Goal: Task Accomplishment & Management: Manage account settings

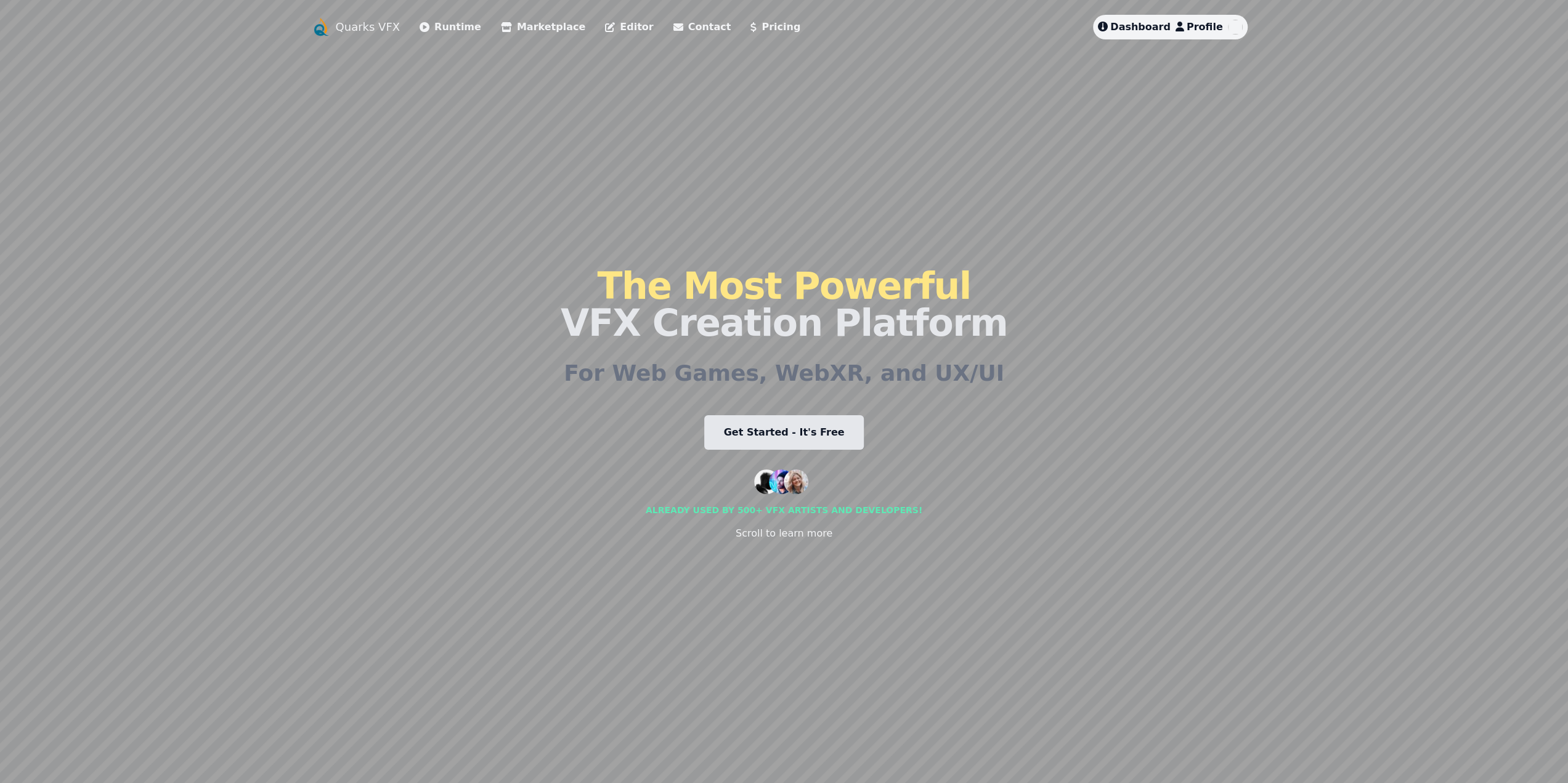
click at [1130, 32] on span "Dashboard" at bounding box center [1140, 27] width 61 height 12
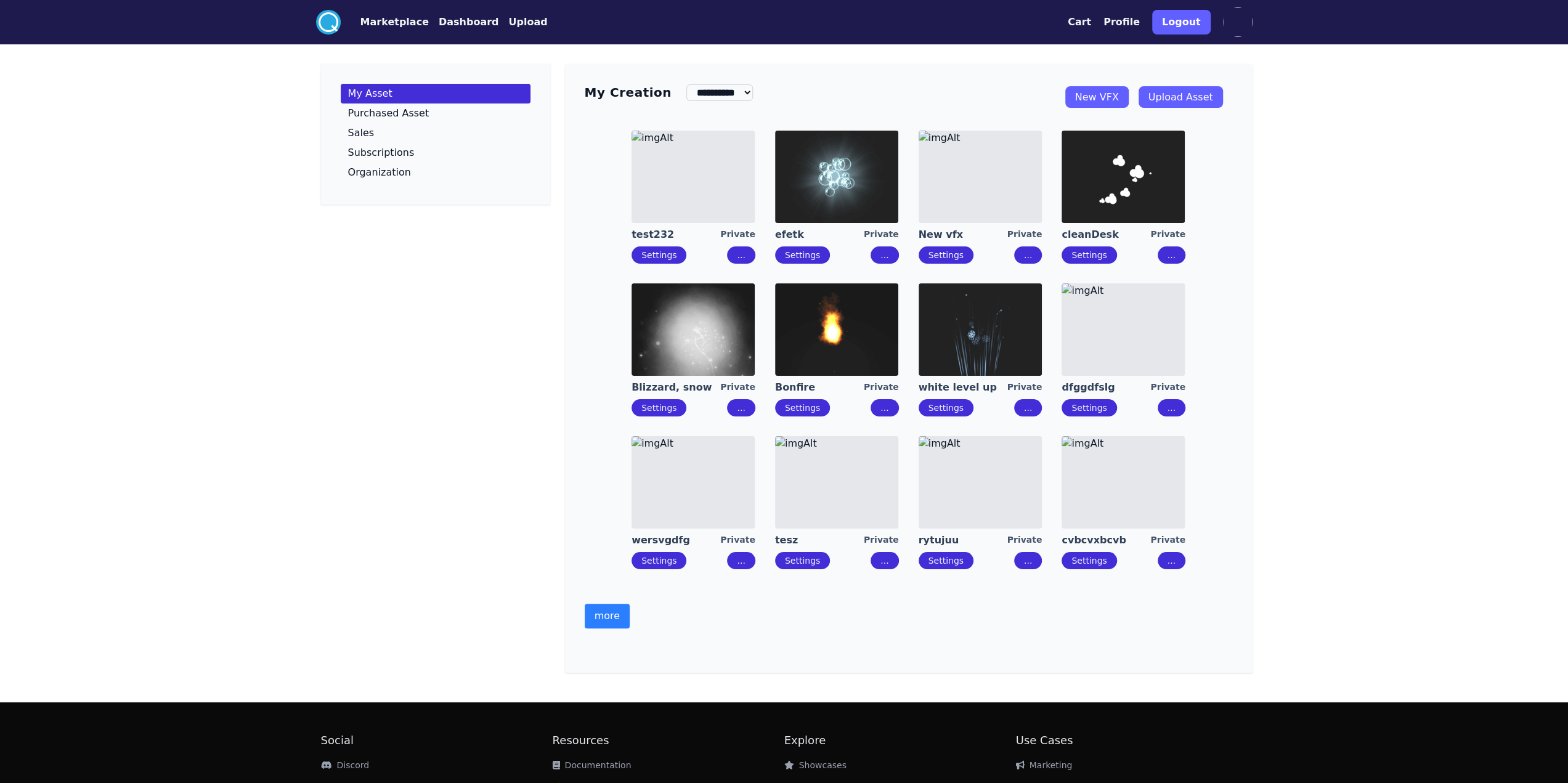
click at [575, 627] on div "**********" at bounding box center [909, 368] width 688 height 608
click at [610, 623] on button "more" at bounding box center [607, 616] width 45 height 24
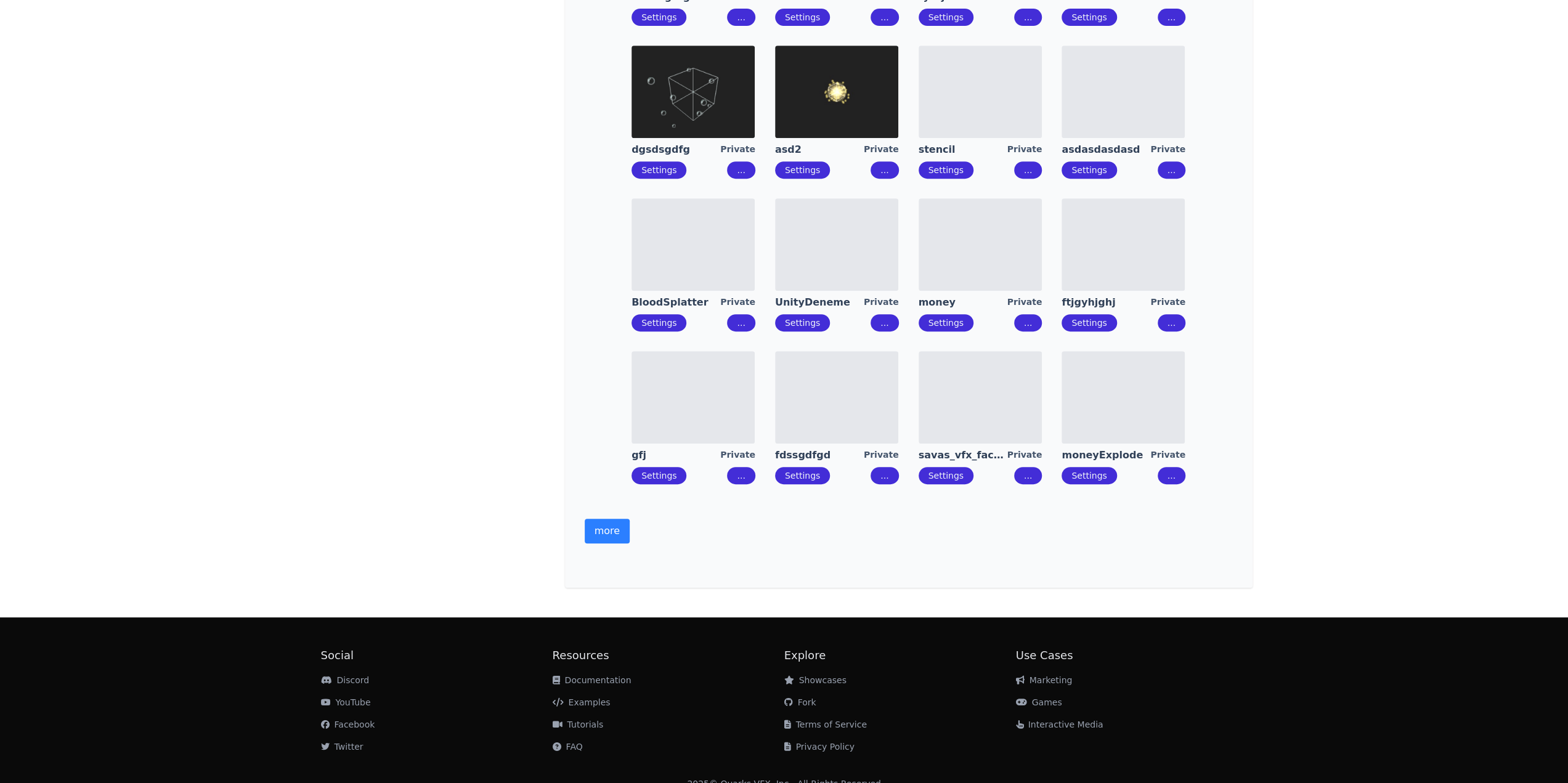
scroll to position [562, 0]
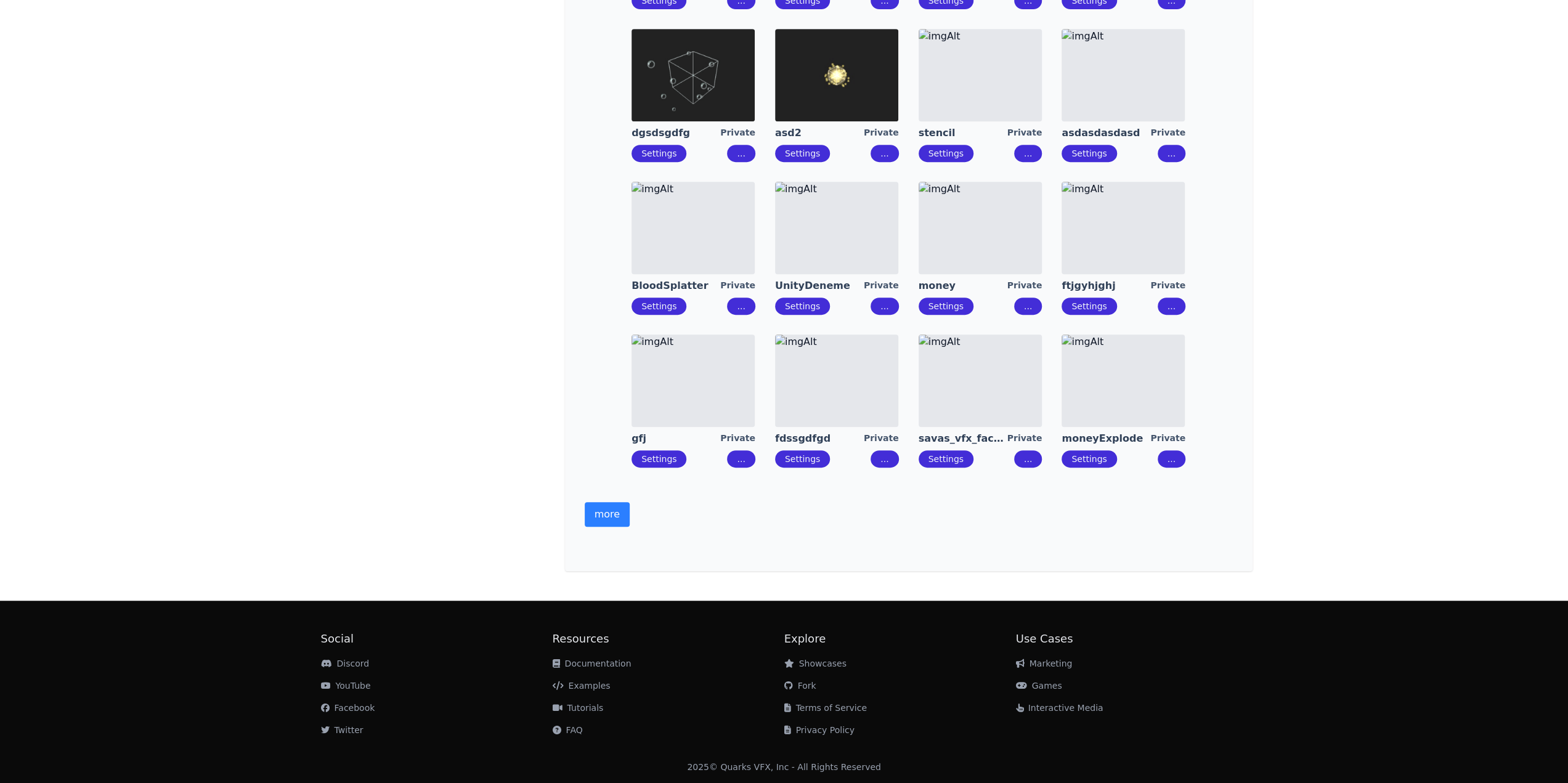
click at [598, 505] on button "more" at bounding box center [607, 514] width 45 height 24
click at [599, 511] on button "more" at bounding box center [607, 514] width 45 height 24
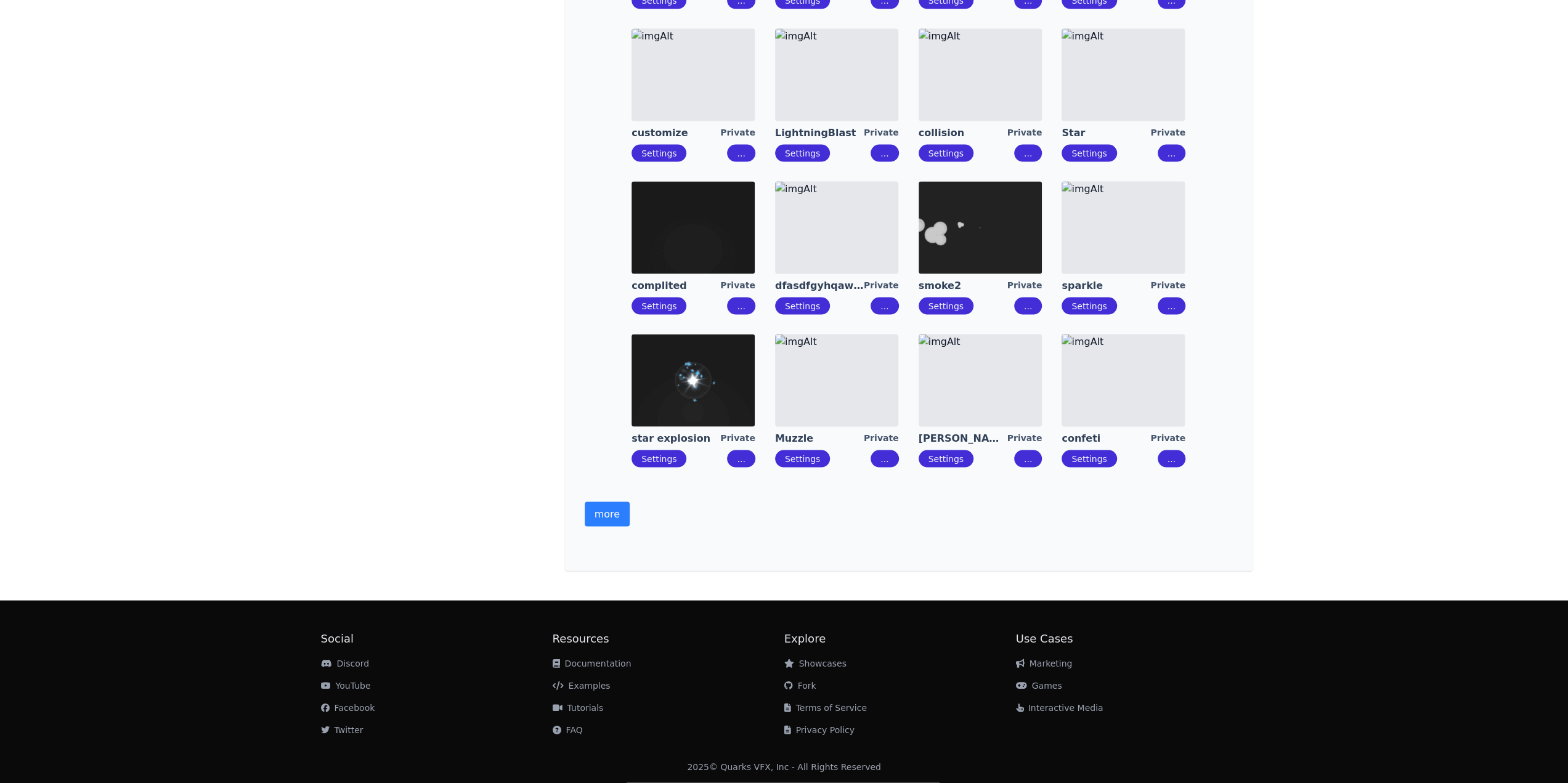
scroll to position [2272, 0]
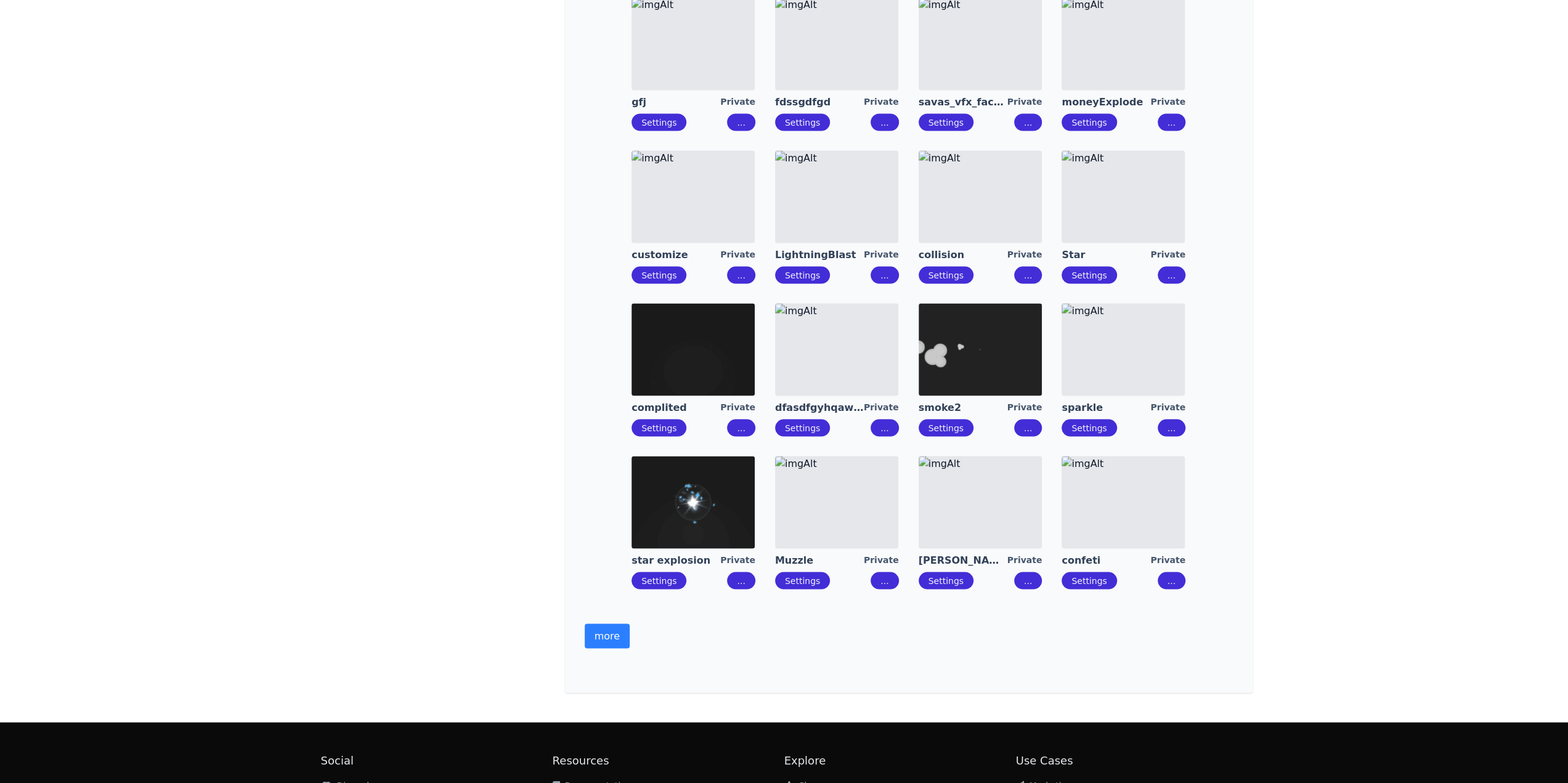
click at [622, 627] on button "more" at bounding box center [607, 636] width 45 height 24
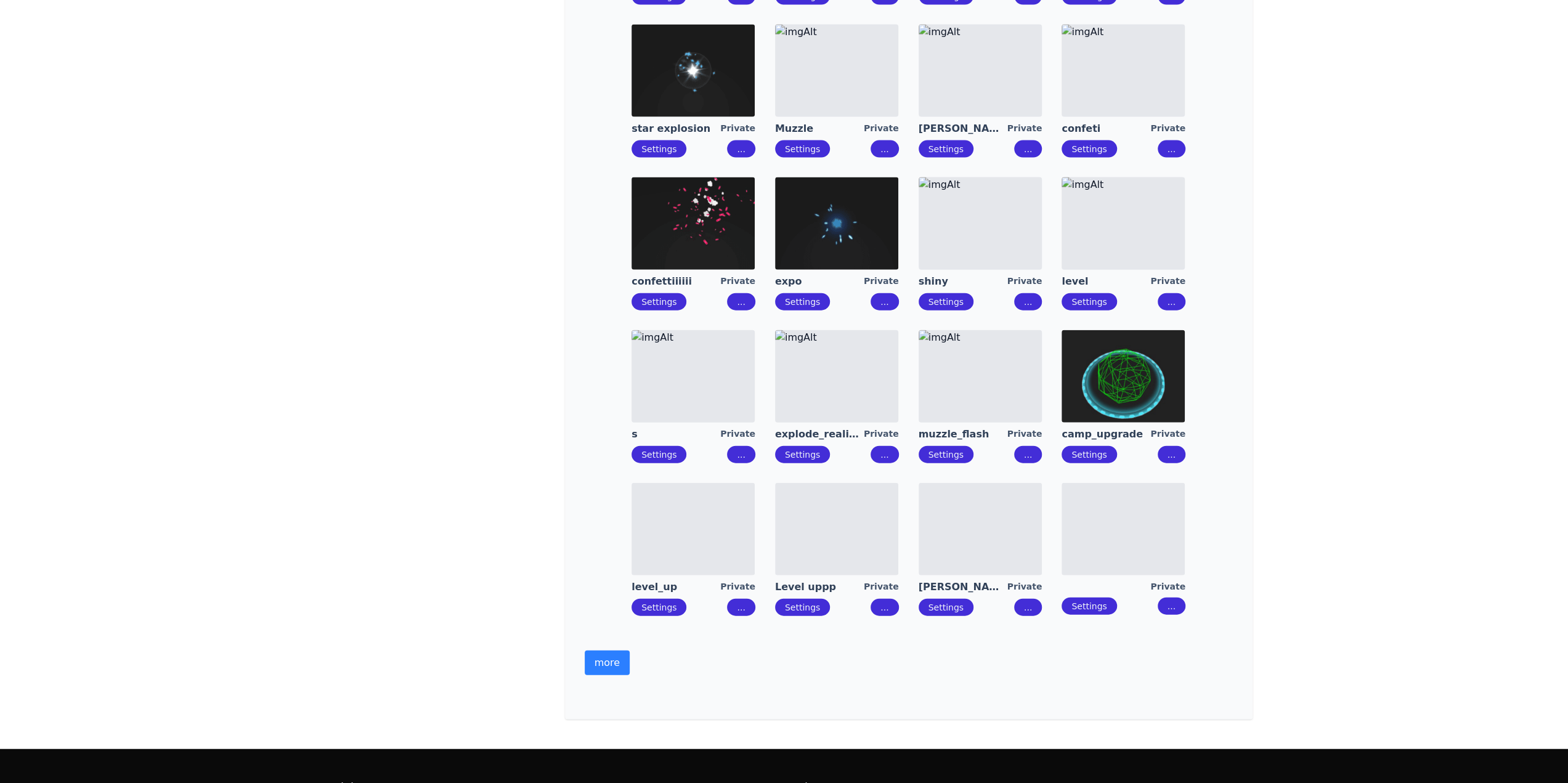
scroll to position [2854, 0]
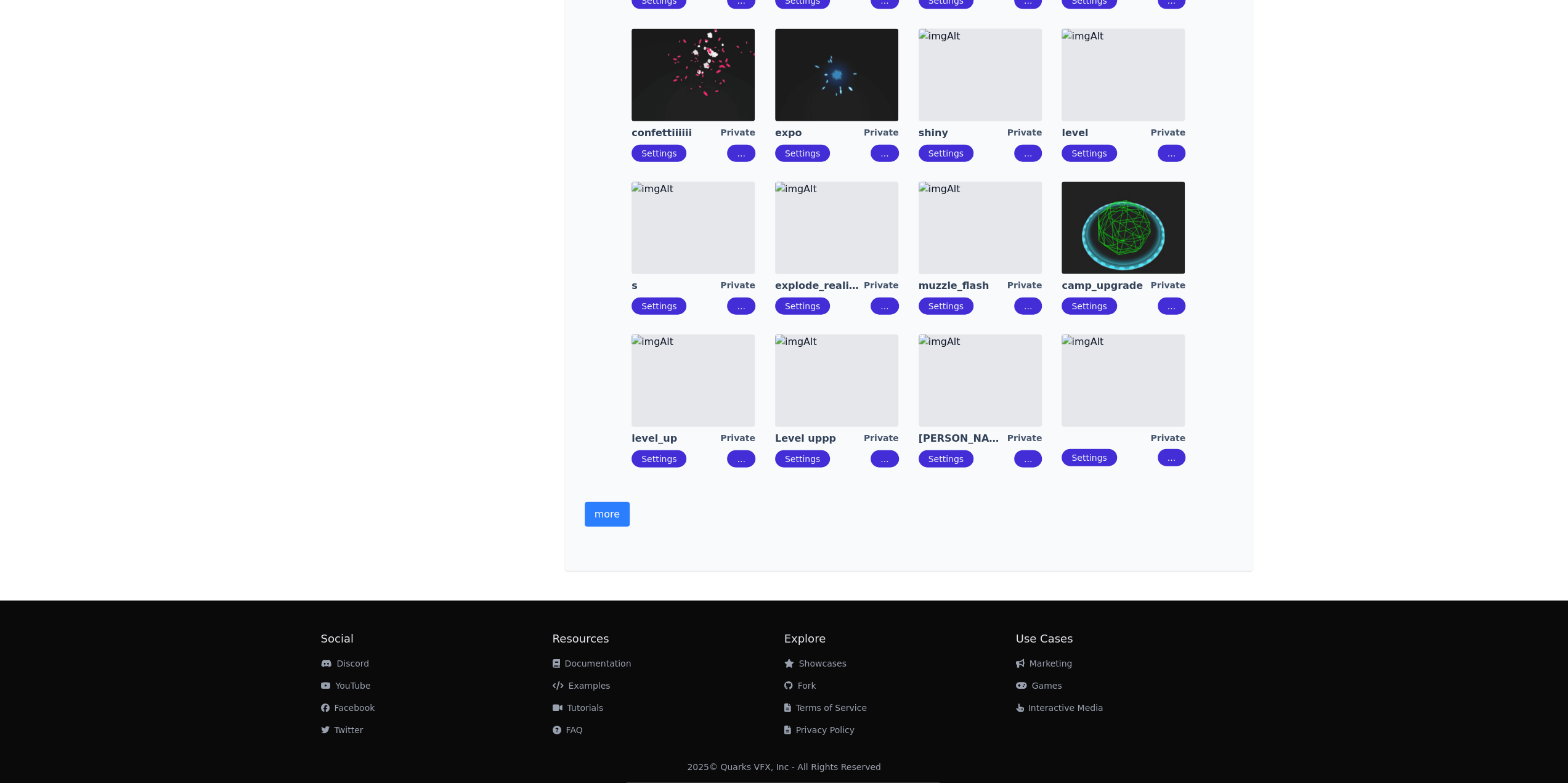
click at [1026, 455] on button "..." at bounding box center [1028, 458] width 28 height 17
click at [1041, 478] on div "Edit" at bounding box center [1044, 476] width 17 height 12
